Goal: Task Accomplishment & Management: Complete application form

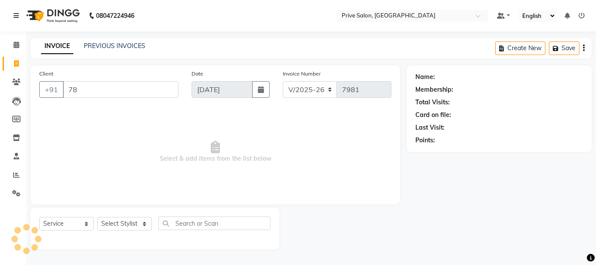
select select "136"
select select "service"
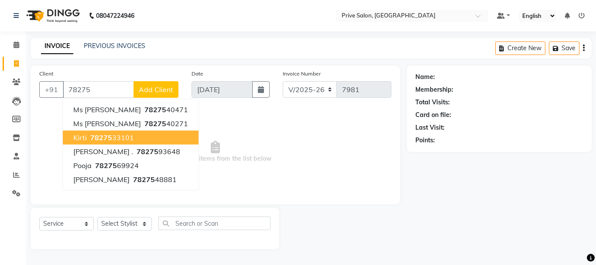
click at [125, 140] on ngb-highlight "78275 33101" at bounding box center [111, 137] width 45 height 9
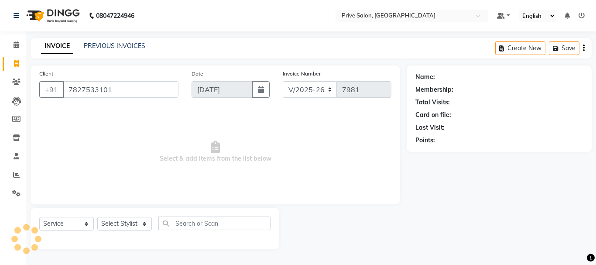
type input "7827533101"
select select "1: Object"
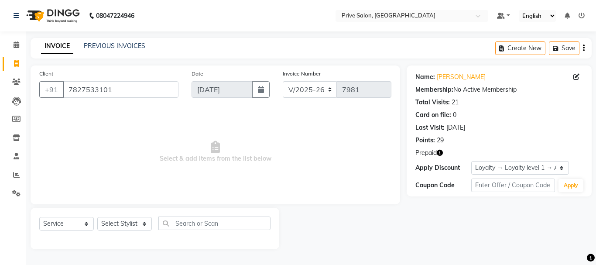
click at [441, 154] on icon "button" at bounding box center [440, 153] width 6 height 6
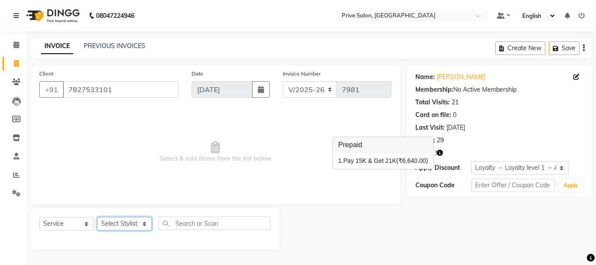
click at [127, 227] on select "Select Stylist amit ARJUN [PERSON_NAME] [PERSON_NAME] GOLU [PERSON_NAME] isha […" at bounding box center [124, 224] width 55 height 14
select select "44179"
click at [97, 217] on select "Select Stylist amit ARJUN [PERSON_NAME] [PERSON_NAME] GOLU [PERSON_NAME] isha […" at bounding box center [124, 224] width 55 height 14
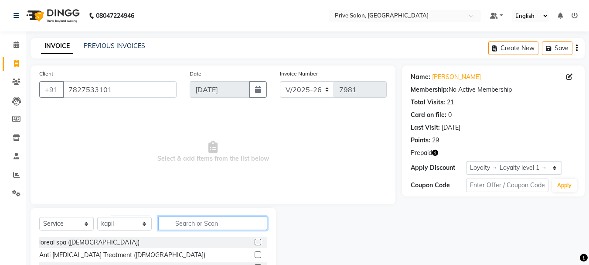
click at [190, 219] on input "text" at bounding box center [212, 223] width 109 height 14
type input "hair cut"
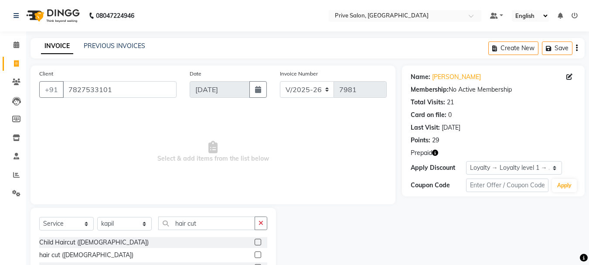
click at [259, 256] on label at bounding box center [258, 254] width 7 height 7
click at [259, 256] on input "checkbox" at bounding box center [258, 255] width 6 height 6
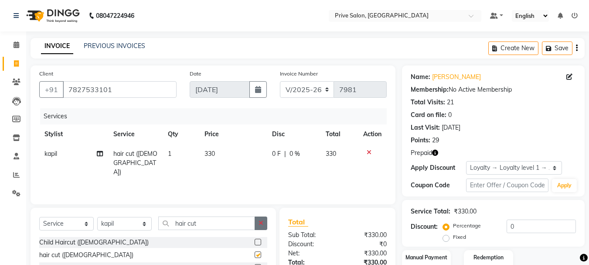
checkbox input "false"
click at [260, 226] on button "button" at bounding box center [261, 223] width 13 height 14
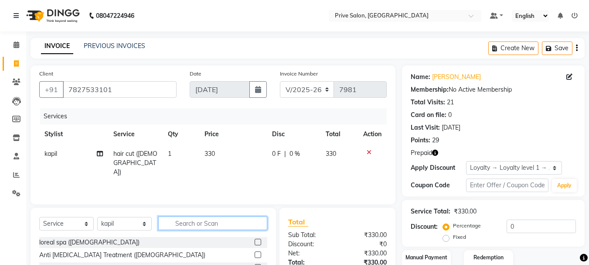
click at [229, 225] on input "text" at bounding box center [212, 223] width 109 height 14
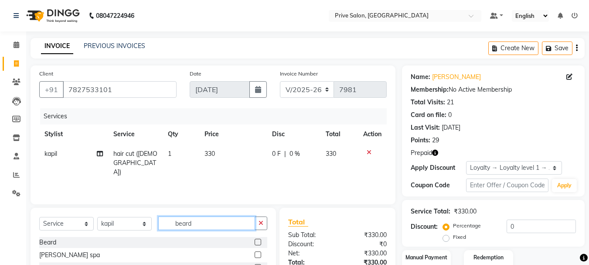
type input "beard"
click at [258, 243] on label at bounding box center [258, 242] width 7 height 7
click at [258, 243] on input "checkbox" at bounding box center [258, 242] width 6 height 6
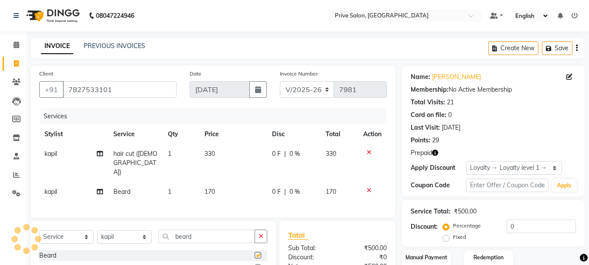
checkbox input "false"
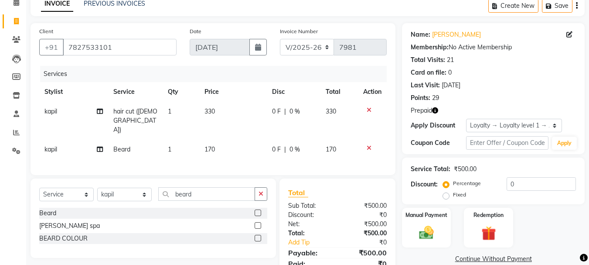
scroll to position [64, 0]
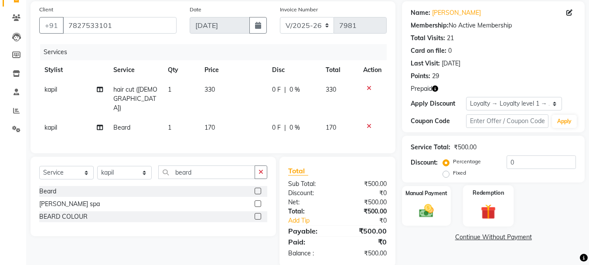
click at [473, 209] on div "Redemption" at bounding box center [488, 205] width 51 height 41
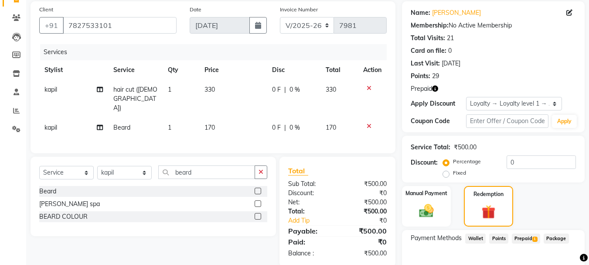
click at [521, 242] on span "Prepaid 1" at bounding box center [526, 238] width 28 height 10
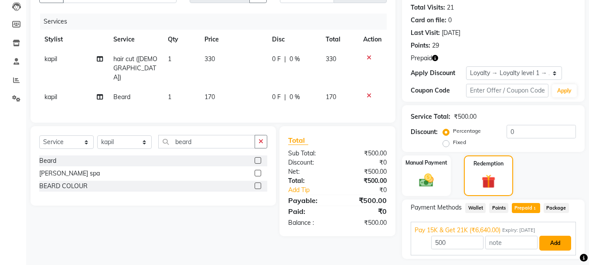
click at [553, 243] on button "Add" at bounding box center [556, 243] width 32 height 15
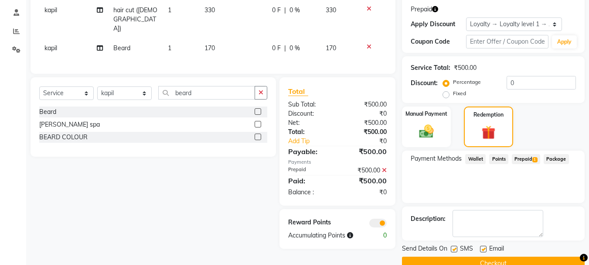
scroll to position [157, 0]
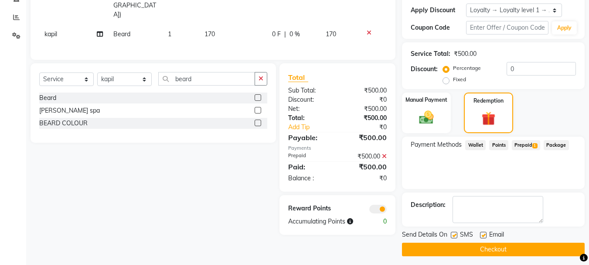
click at [532, 255] on button "Checkout" at bounding box center [493, 250] width 183 height 14
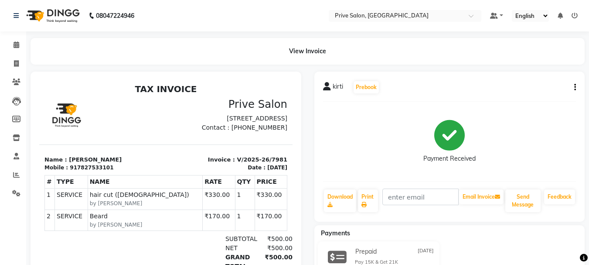
click at [532, 255] on div "Prepaid [DATE] Pay 15K & Get 21K ₹500.00 Added on [DATE]" at bounding box center [450, 265] width 284 height 49
click at [15, 63] on icon at bounding box center [16, 63] width 5 height 7
select select "service"
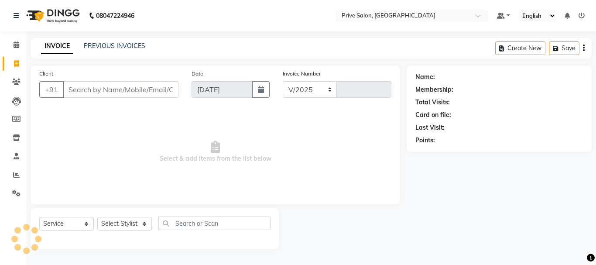
select select "136"
type input "7982"
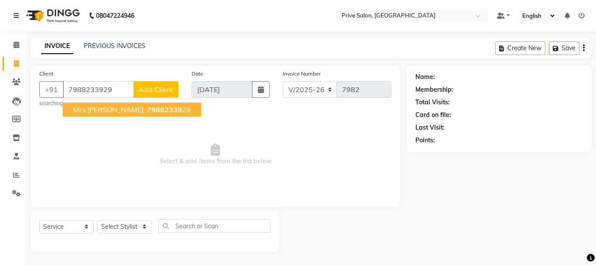
type input "7988233929"
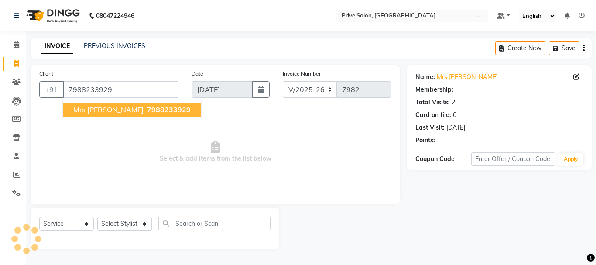
select select "1: Object"
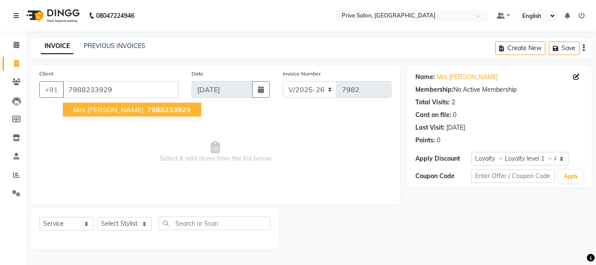
click at [147, 106] on span "7988233929" at bounding box center [169, 109] width 44 height 9
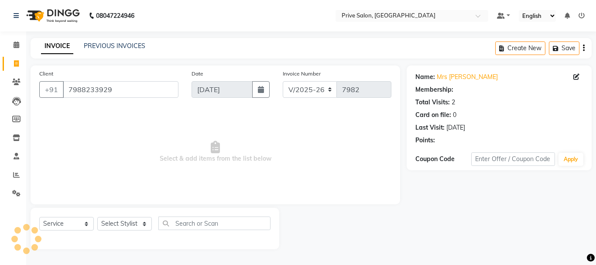
select select "1: Object"
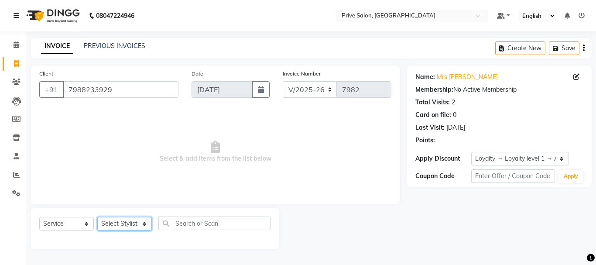
click at [122, 222] on select "Select Stylist amit ARJUN [PERSON_NAME] [PERSON_NAME] GOLU [PERSON_NAME] isha […" at bounding box center [124, 224] width 55 height 14
select select "64340"
click at [97, 217] on select "Select Stylist amit ARJUN [PERSON_NAME] [PERSON_NAME] GOLU [PERSON_NAME] isha […" at bounding box center [124, 224] width 55 height 14
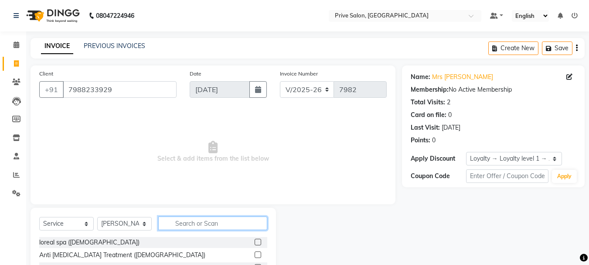
click at [215, 225] on input "text" at bounding box center [212, 223] width 109 height 14
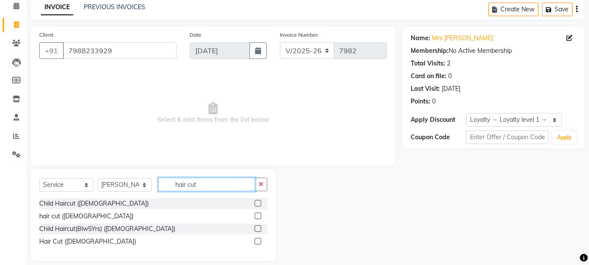
type input "hair cut"
click at [256, 241] on label at bounding box center [258, 241] width 7 height 7
click at [256, 241] on input "checkbox" at bounding box center [258, 242] width 6 height 6
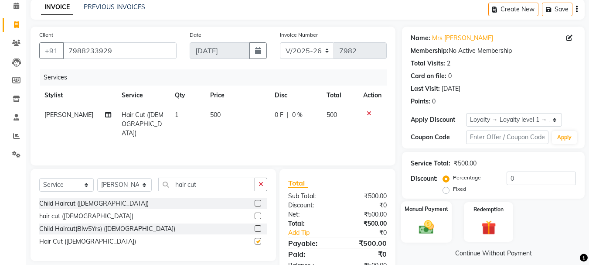
checkbox input "false"
click at [425, 230] on img at bounding box center [426, 226] width 24 height 17
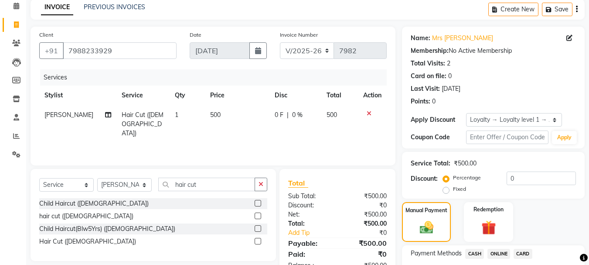
scroll to position [103, 0]
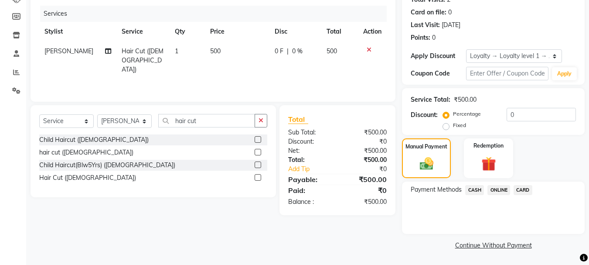
click at [474, 188] on span "CASH" at bounding box center [474, 190] width 19 height 10
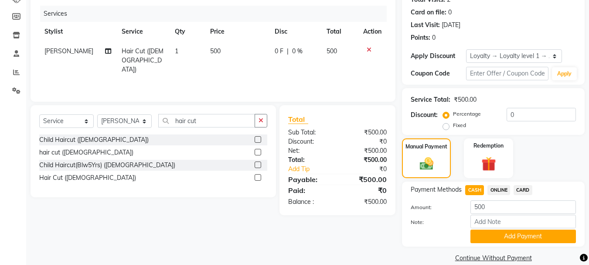
click at [537, 244] on div "Payment Methods CASH ONLINE CARD Amount: 500 Note: Add Payment" at bounding box center [493, 213] width 183 height 65
click at [537, 240] on button "Add Payment" at bounding box center [524, 236] width 106 height 14
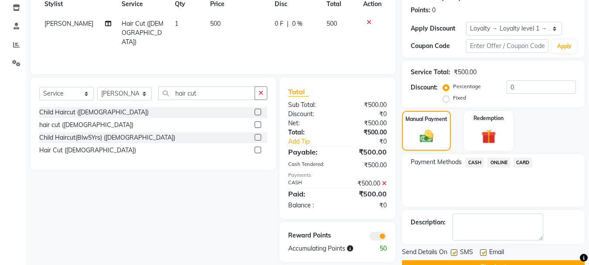
scroll to position [152, 0]
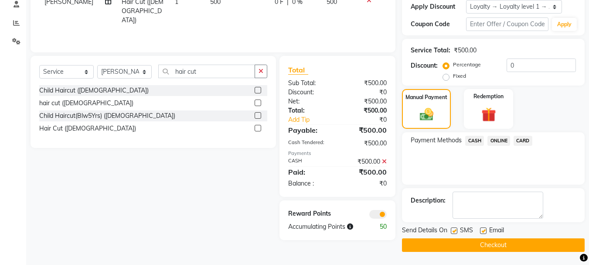
click at [513, 249] on button "Checkout" at bounding box center [493, 245] width 183 height 14
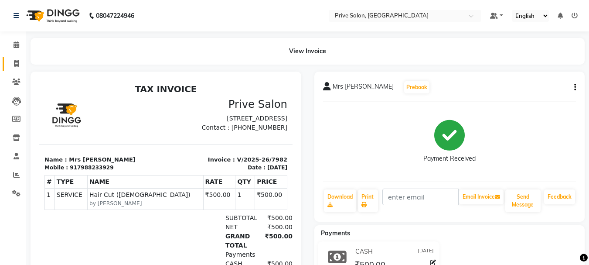
click at [17, 58] on link "Invoice" at bounding box center [13, 64] width 21 height 14
select select "service"
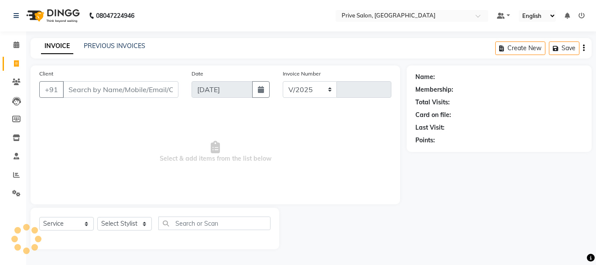
select select "136"
type input "7983"
click at [136, 222] on select "Select Stylist" at bounding box center [124, 224] width 55 height 14
select select "39558"
click at [97, 217] on select "Select Stylist amit ARJUN [PERSON_NAME] [PERSON_NAME] GOLU [PERSON_NAME] isha […" at bounding box center [124, 224] width 55 height 14
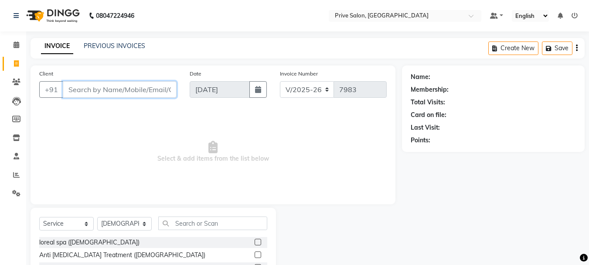
click at [148, 93] on input "Client" at bounding box center [120, 89] width 114 height 17
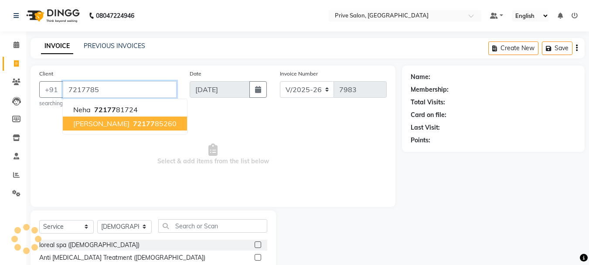
click at [131, 120] on ngb-highlight "72177 85260" at bounding box center [153, 123] width 45 height 9
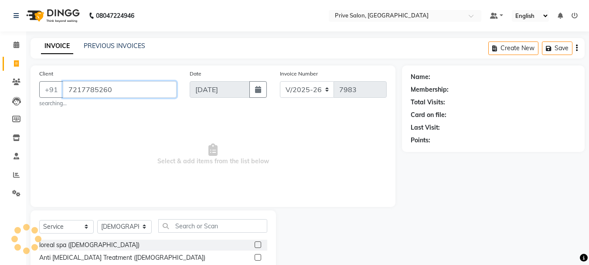
type input "7217785260"
click at [123, 120] on span "Select & add items from the list below" at bounding box center [213, 154] width 348 height 87
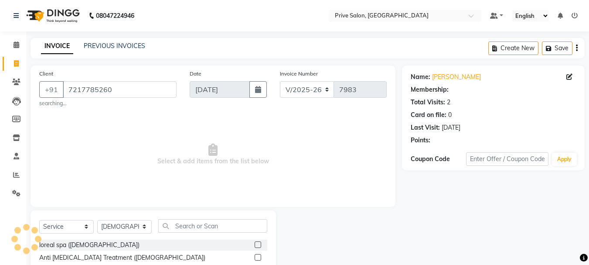
select select "1: Object"
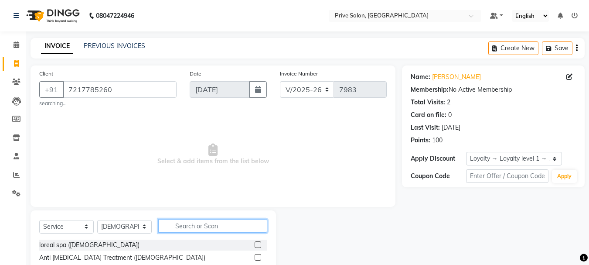
click at [194, 220] on input "text" at bounding box center [212, 226] width 109 height 14
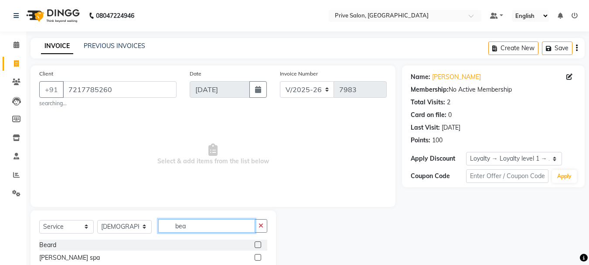
type input "bea"
click at [258, 244] on label at bounding box center [258, 244] width 7 height 7
click at [258, 244] on input "checkbox" at bounding box center [258, 245] width 6 height 6
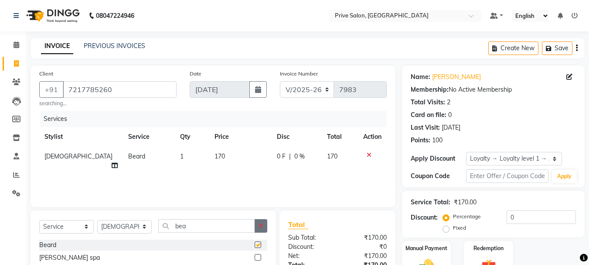
checkbox input "false"
click at [257, 225] on button "button" at bounding box center [261, 226] width 13 height 14
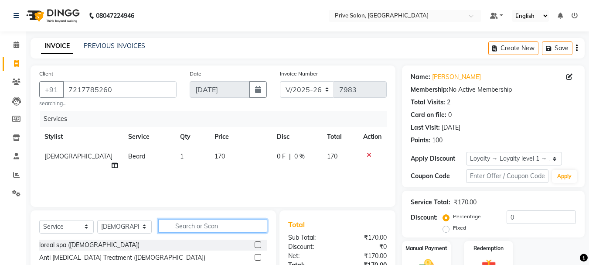
click at [251, 225] on input "text" at bounding box center [212, 226] width 109 height 14
type input "hair cut"
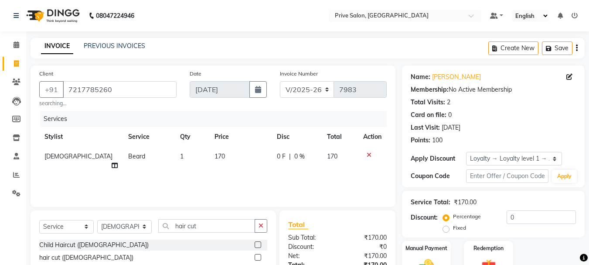
click at [257, 256] on label at bounding box center [258, 257] width 7 height 7
click at [257, 256] on input "checkbox" at bounding box center [258, 258] width 6 height 6
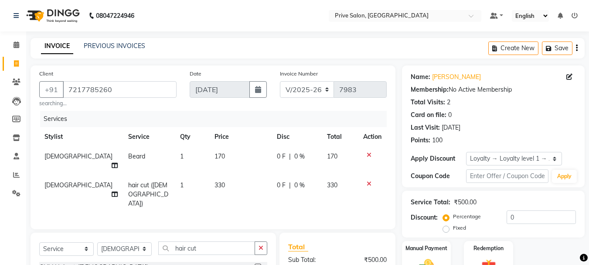
checkbox input "false"
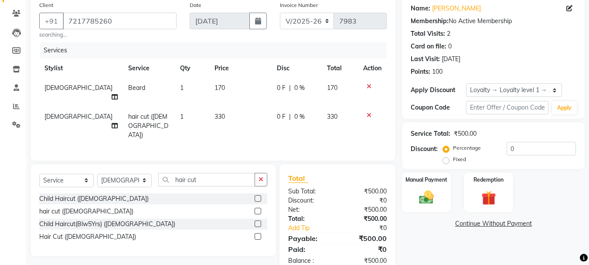
scroll to position [70, 0]
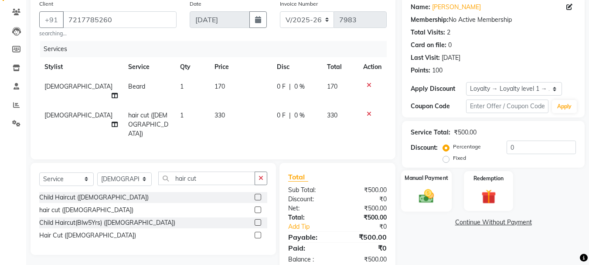
click at [433, 197] on img at bounding box center [426, 195] width 24 height 17
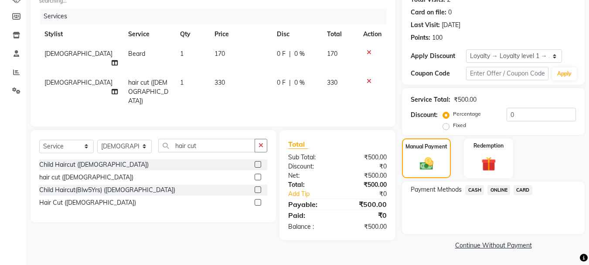
click at [522, 190] on span "CARD" at bounding box center [523, 190] width 19 height 10
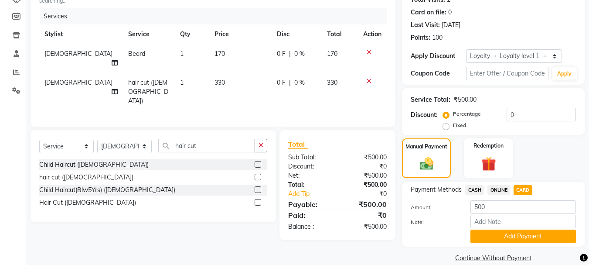
scroll to position [115, 0]
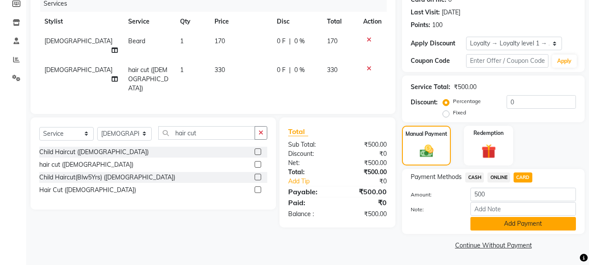
click at [519, 222] on button "Add Payment" at bounding box center [524, 224] width 106 height 14
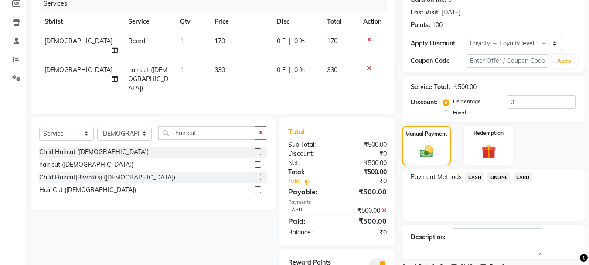
scroll to position [152, 0]
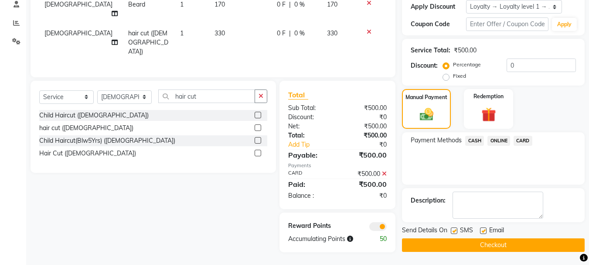
click at [493, 247] on button "Checkout" at bounding box center [493, 245] width 183 height 14
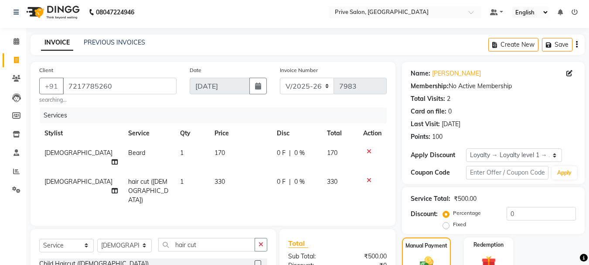
scroll to position [0, 0]
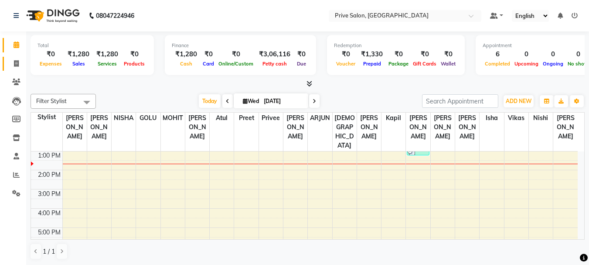
click at [3, 64] on link "Invoice" at bounding box center [13, 64] width 21 height 14
select select "service"
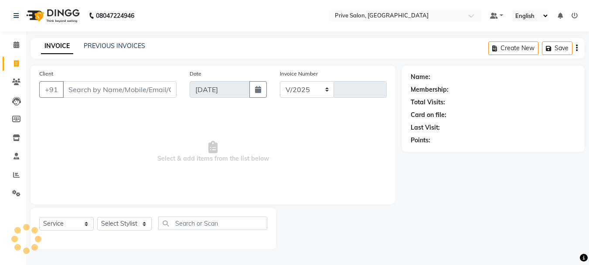
select select "136"
type input "7984"
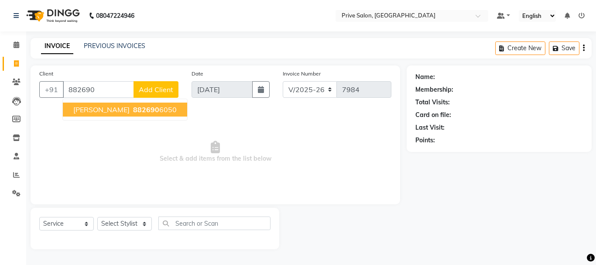
click at [133, 113] on span "882690" at bounding box center [146, 109] width 26 height 9
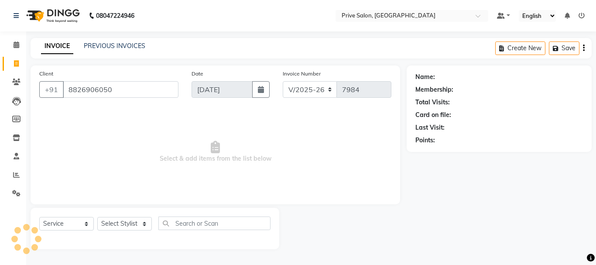
type input "8826906050"
select select "1: Object"
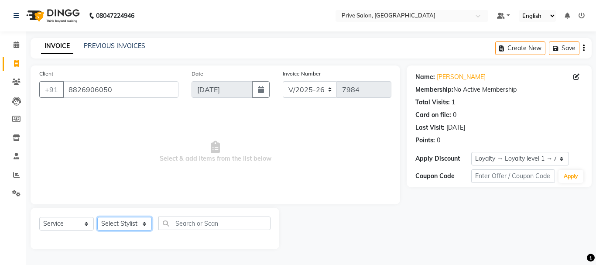
click at [123, 226] on select "Select Stylist amit ARJUN [PERSON_NAME] [PERSON_NAME] GOLU [PERSON_NAME] isha […" at bounding box center [124, 224] width 55 height 14
select select "11904"
click at [97, 217] on select "Select Stylist amit ARJUN [PERSON_NAME] [PERSON_NAME] GOLU [PERSON_NAME] isha […" at bounding box center [124, 224] width 55 height 14
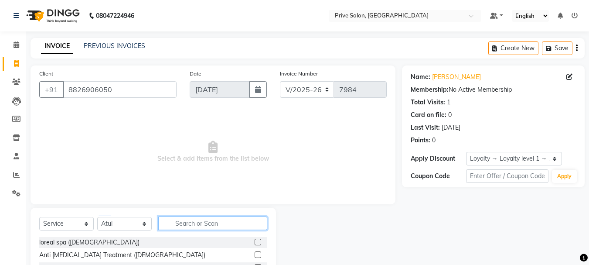
click at [208, 229] on input "text" at bounding box center [212, 223] width 109 height 14
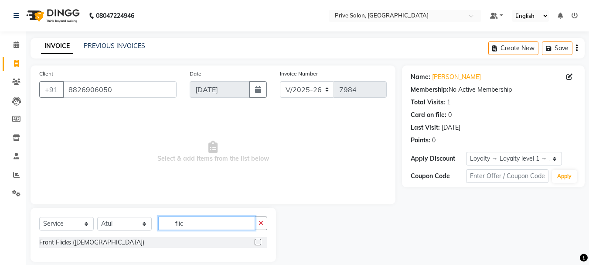
type input "flic"
click at [259, 242] on label at bounding box center [258, 242] width 7 height 7
click at [259, 242] on input "checkbox" at bounding box center [258, 242] width 6 height 6
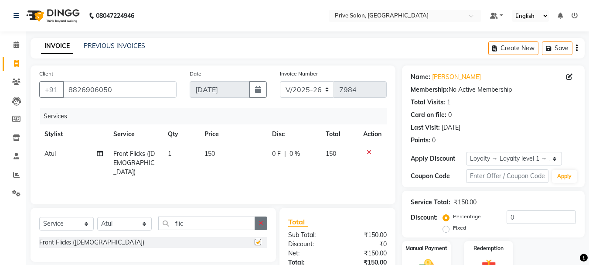
checkbox input "false"
click at [261, 224] on icon "button" at bounding box center [261, 223] width 5 height 6
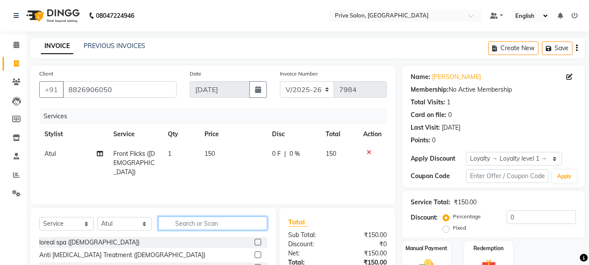
click at [248, 226] on input "text" at bounding box center [212, 223] width 109 height 14
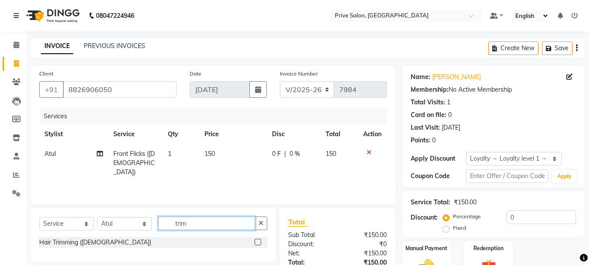
type input "trim"
click at [258, 241] on label at bounding box center [258, 242] width 7 height 7
click at [258, 241] on input "checkbox" at bounding box center [258, 242] width 6 height 6
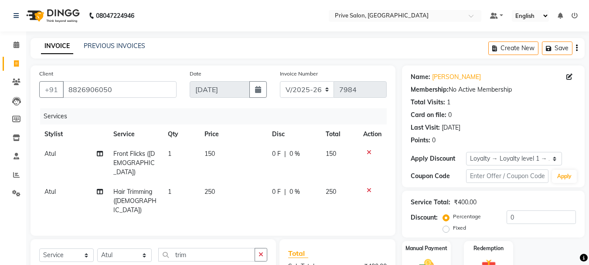
checkbox input "false"
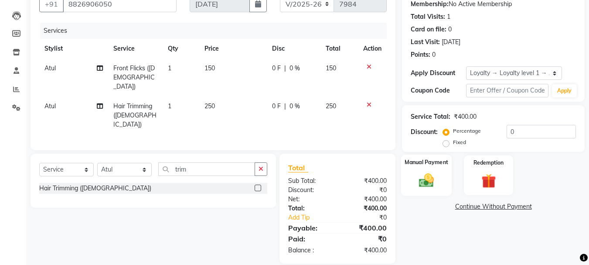
click at [415, 193] on div "Manual Payment" at bounding box center [426, 174] width 51 height 41
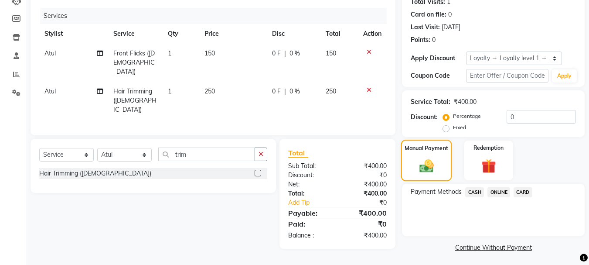
scroll to position [103, 0]
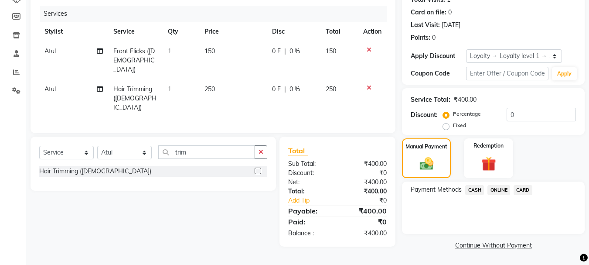
click at [492, 191] on span "ONLINE" at bounding box center [499, 190] width 23 height 10
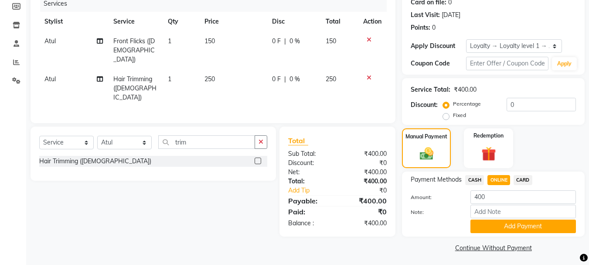
scroll to position [115, 0]
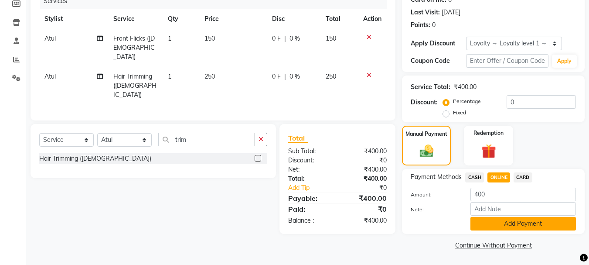
click at [493, 222] on button "Add Payment" at bounding box center [524, 224] width 106 height 14
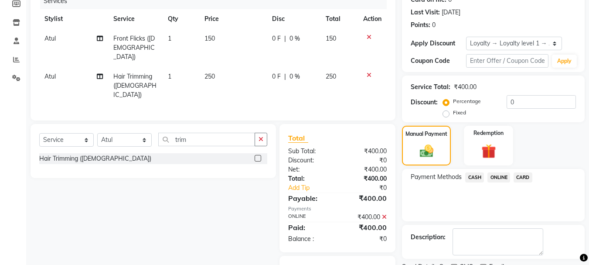
scroll to position [152, 0]
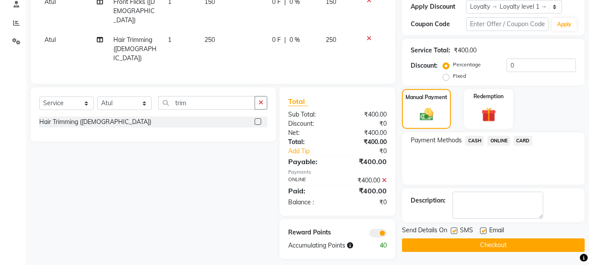
click at [471, 245] on button "Checkout" at bounding box center [493, 245] width 183 height 14
